Goal: Information Seeking & Learning: Learn about a topic

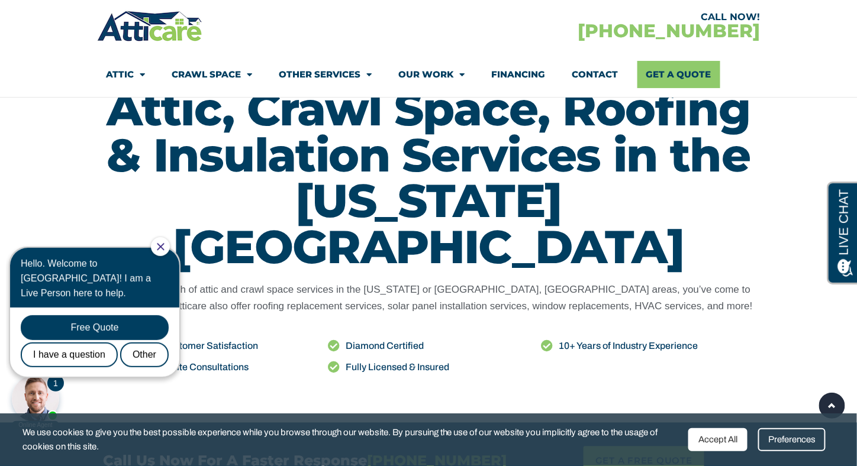
scroll to position [178, 0]
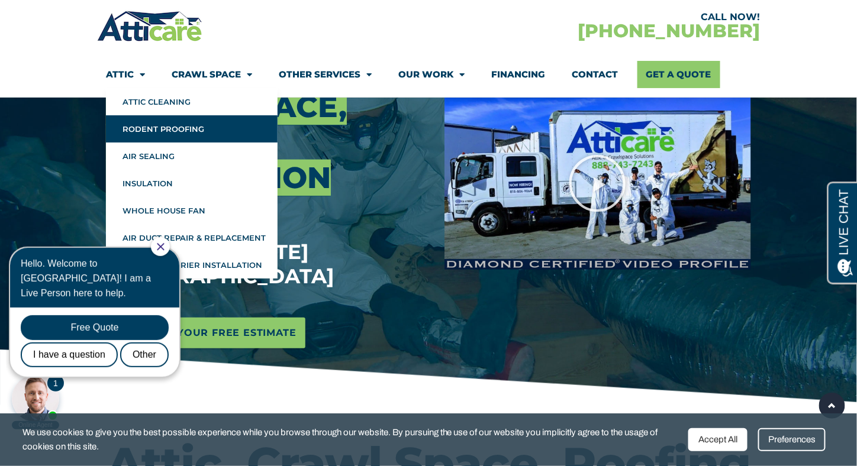
click at [149, 131] on link "Rodent Proofing" at bounding box center [192, 128] width 172 height 27
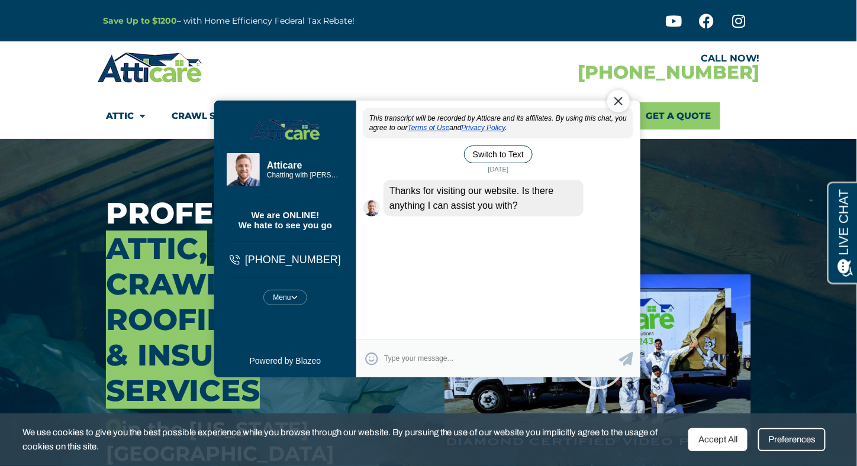
drag, startPoint x: 617, startPoint y: 91, endPoint x: 820, endPoint y: 153, distance: 211.6
click at [617, 91] on div "Close Chat" at bounding box center [618, 100] width 22 height 22
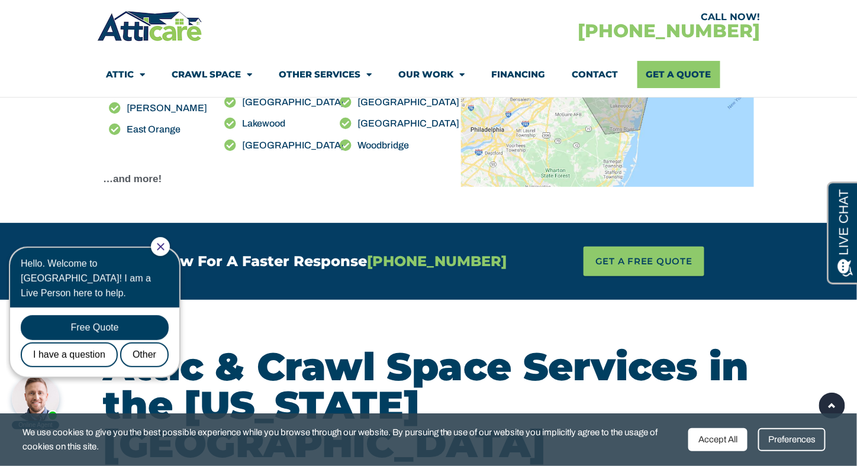
scroll to position [1539, 0]
